Goal: Transaction & Acquisition: Obtain resource

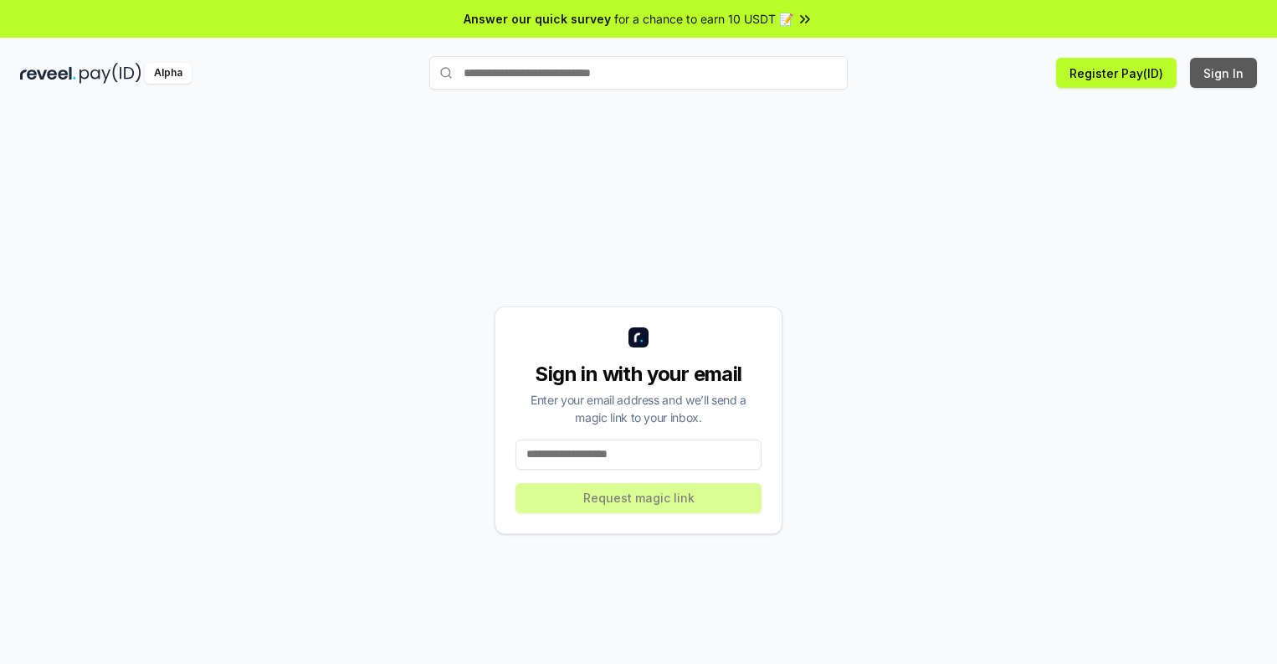
click at [1224, 73] on button "Sign In" at bounding box center [1223, 73] width 67 height 30
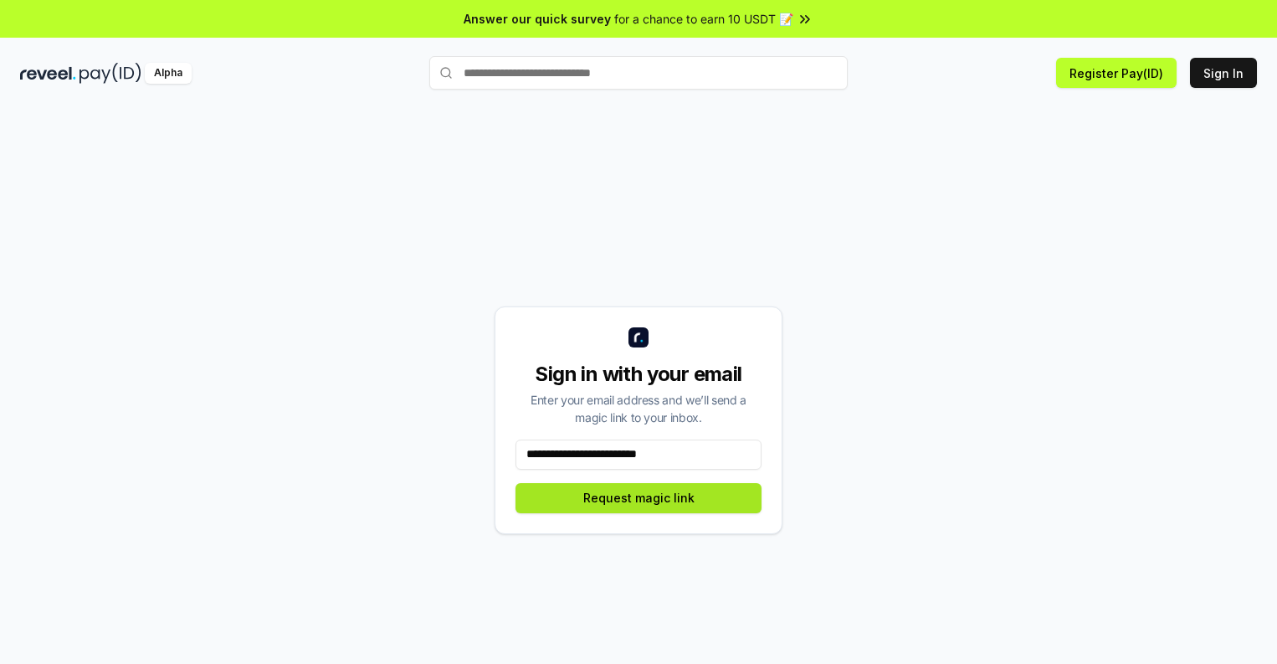
type input "**********"
click at [639, 497] on button "Request magic link" at bounding box center [639, 498] width 246 height 30
